Goal: Task Accomplishment & Management: Manage account settings

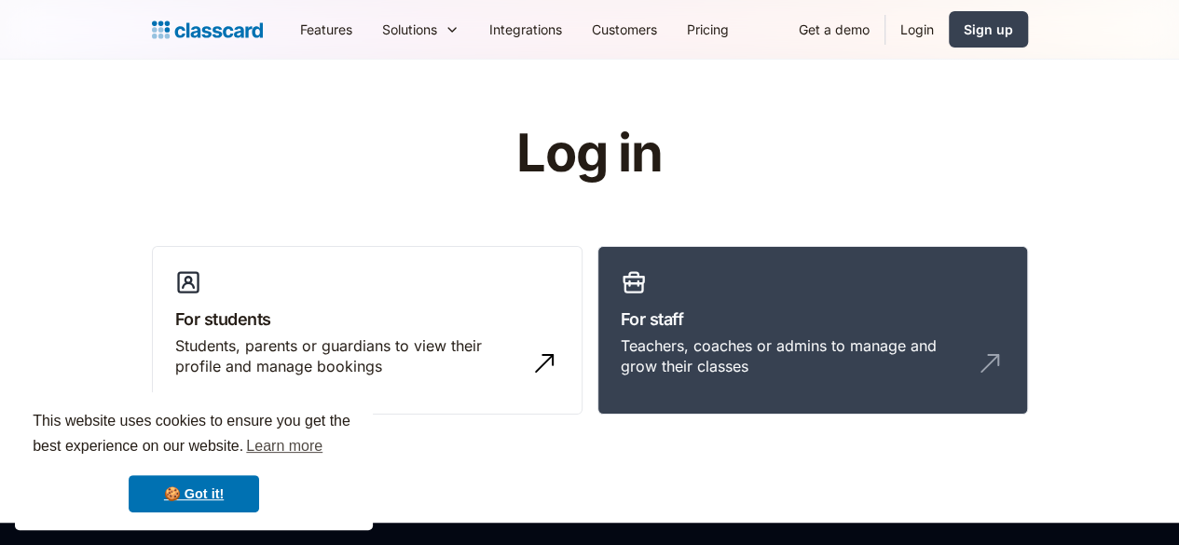
click at [949, 38] on link "Login" at bounding box center [916, 29] width 63 height 42
click at [949, 21] on link "Login" at bounding box center [916, 29] width 63 height 42
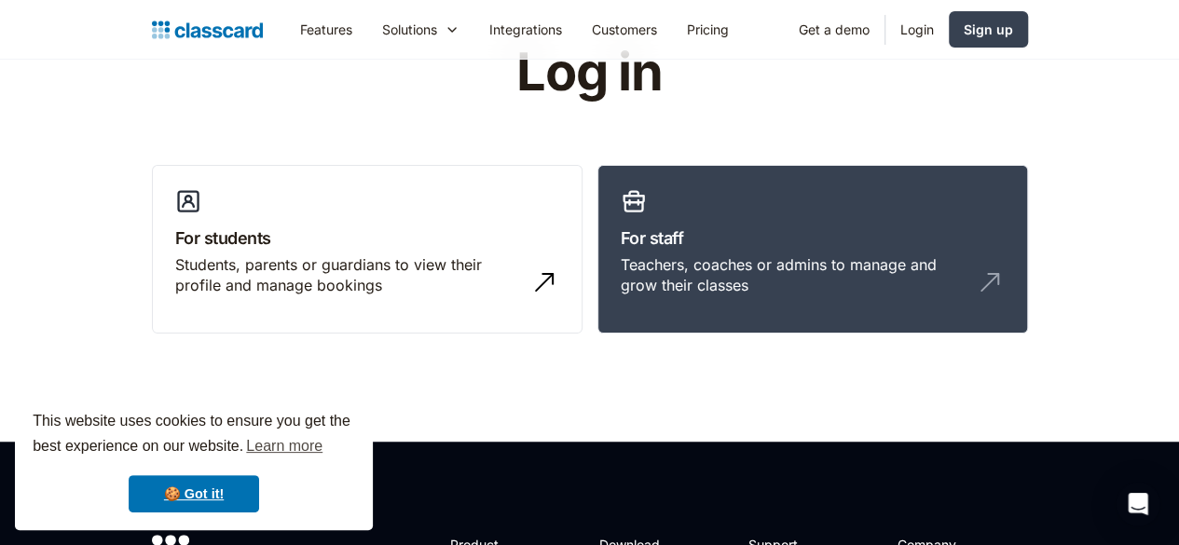
scroll to position [78, 0]
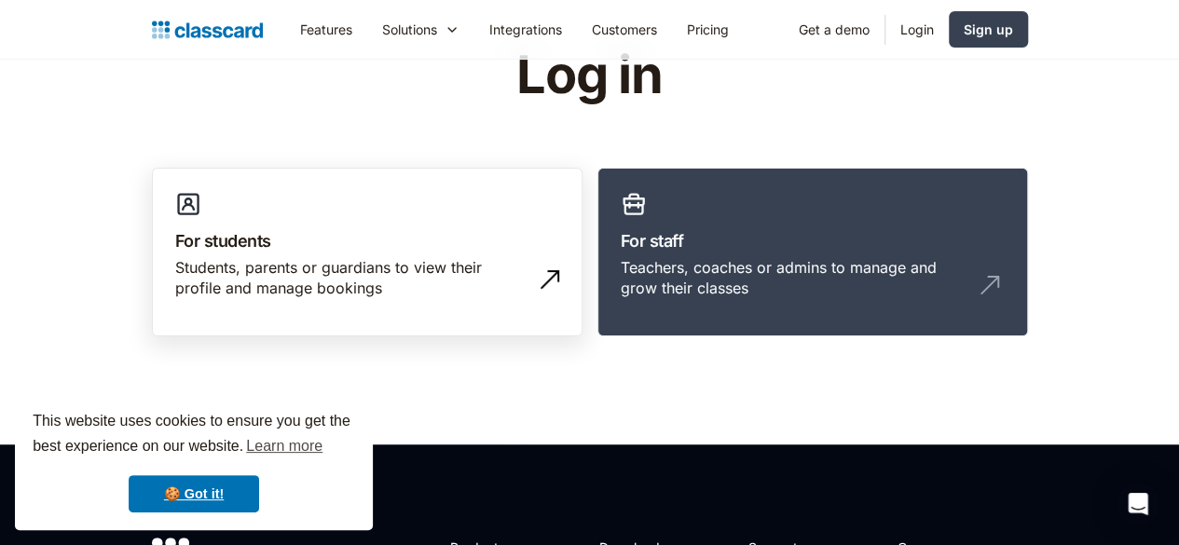
click at [320, 210] on link "For students Students, parents or guardians to view their profile and manage bo…" at bounding box center [367, 253] width 431 height 170
